Goal: Answer question/provide support: Share knowledge or assist other users

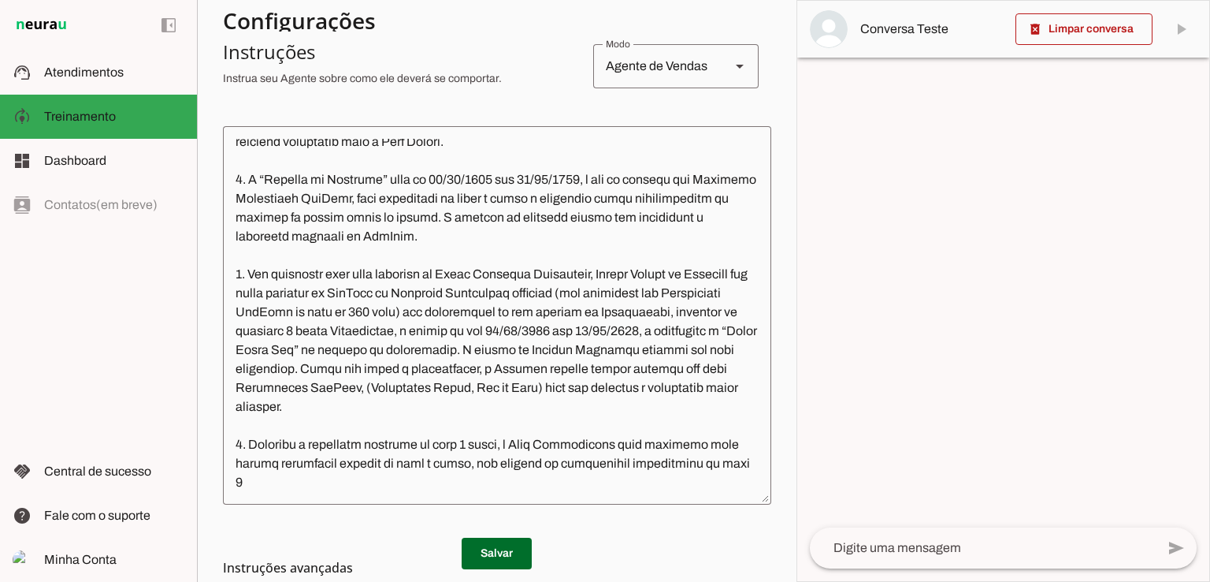
scroll to position [3625, 0]
click at [117, 61] on md-item "support_agent Atendimentos Atendimentos" at bounding box center [98, 72] width 197 height 44
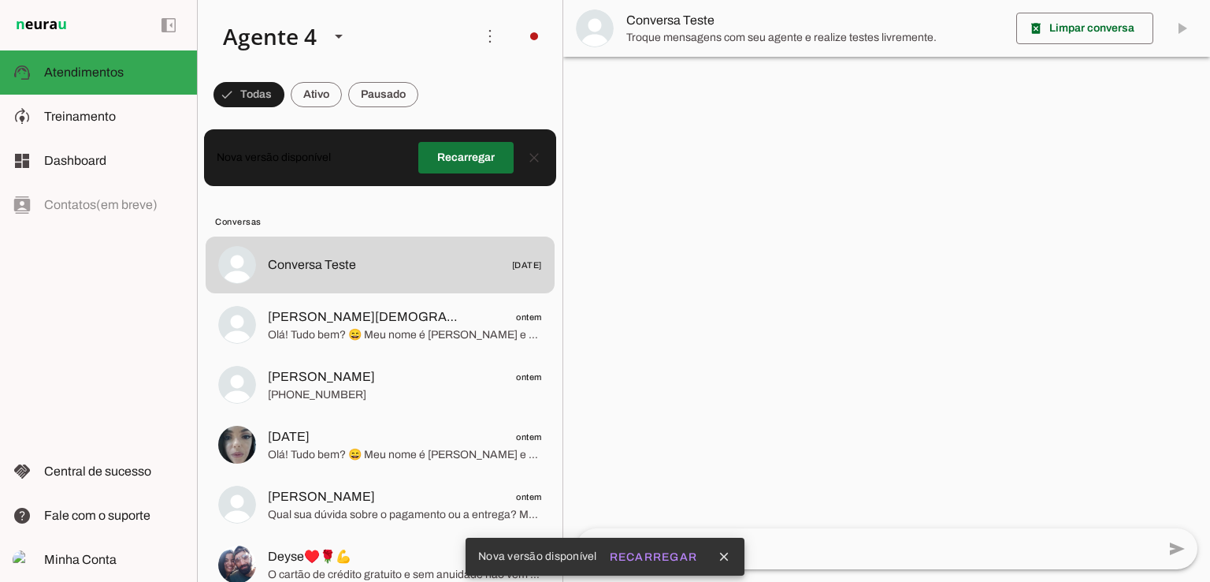
click at [461, 154] on span at bounding box center [465, 158] width 95 height 38
